Goal: Task Accomplishment & Management: Manage account settings

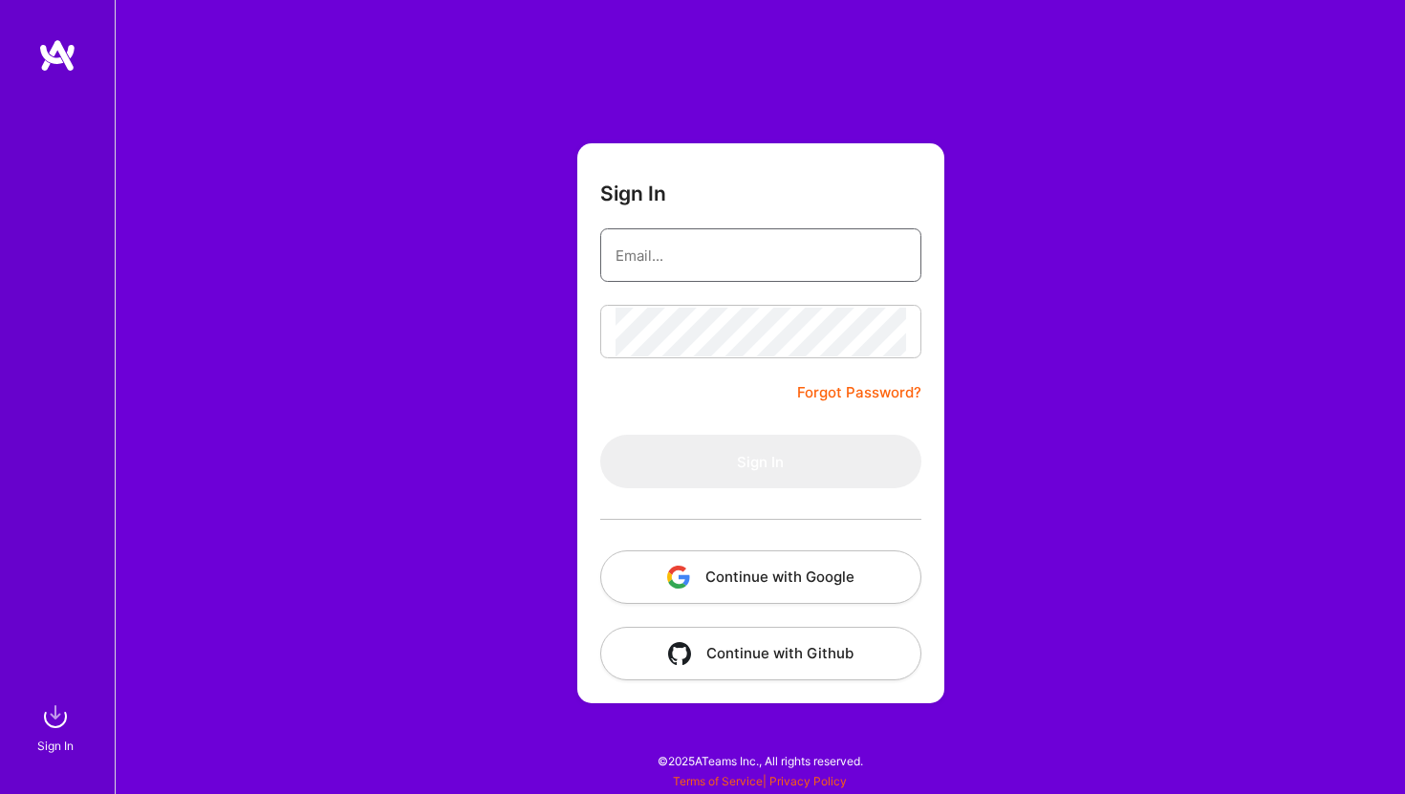
type input "[EMAIL_ADDRESS][DOMAIN_NAME]"
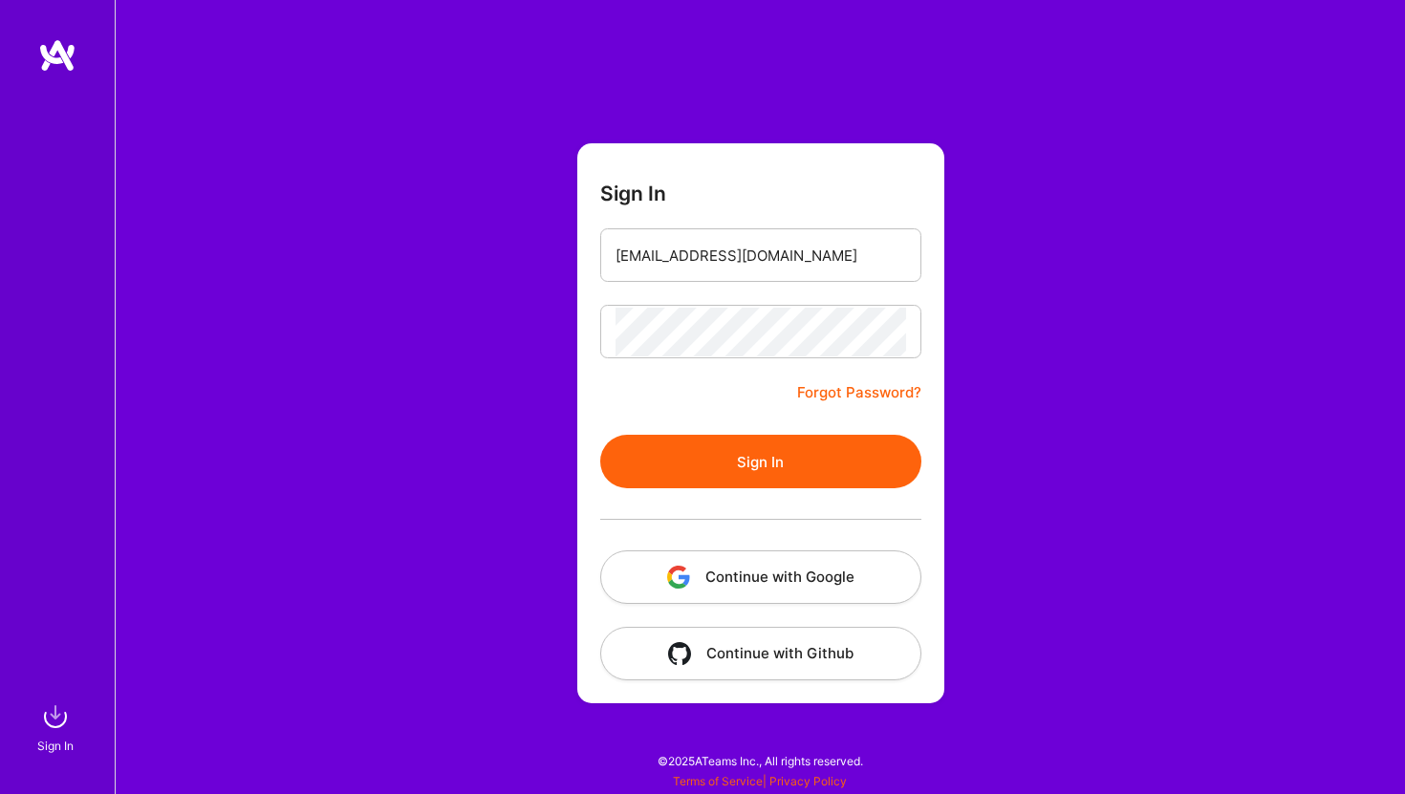
click at [682, 477] on button "Sign In" at bounding box center [760, 462] width 321 height 54
